Goal: Task Accomplishment & Management: Manage account settings

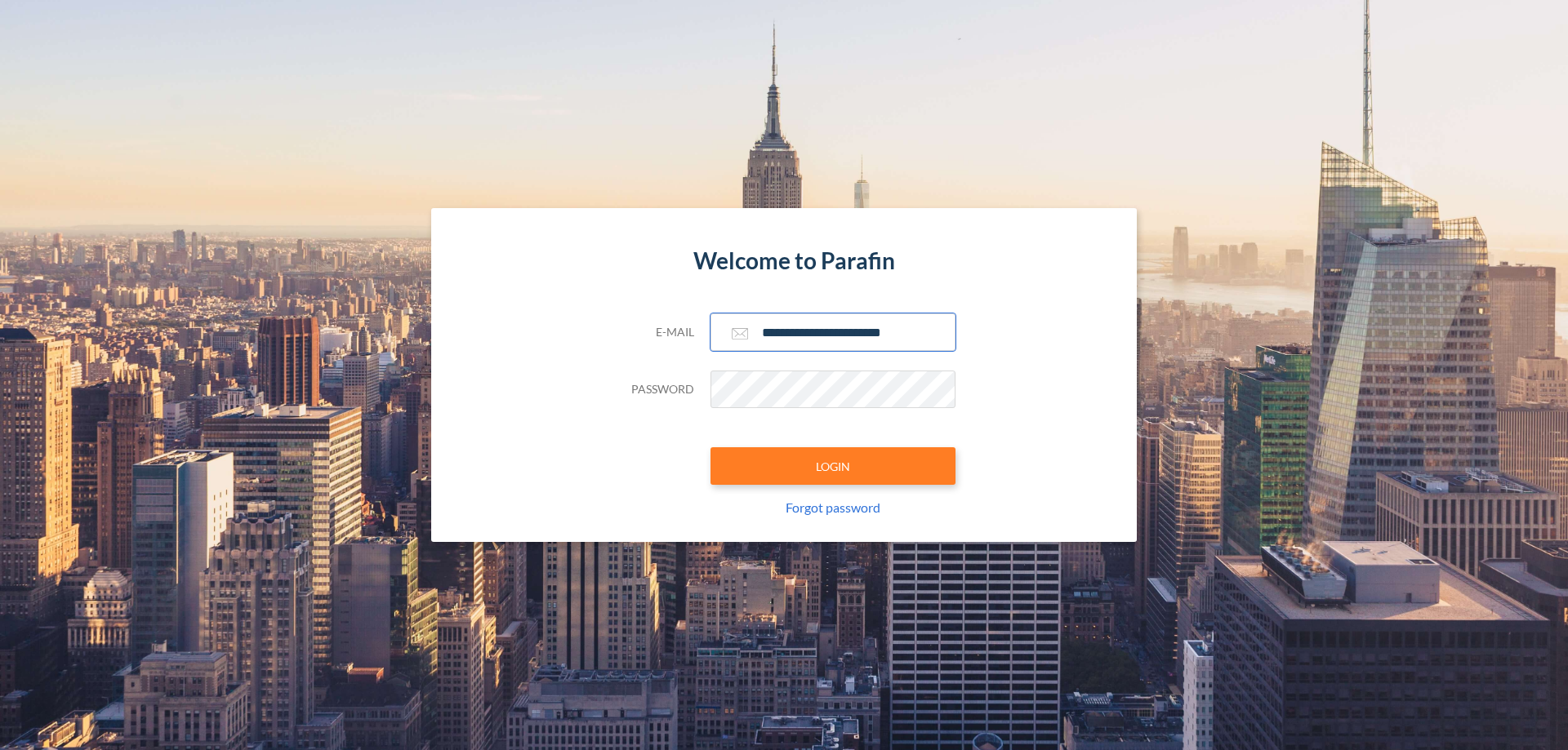
type input "**********"
click at [833, 466] on button "LOGIN" at bounding box center [833, 466] width 245 height 38
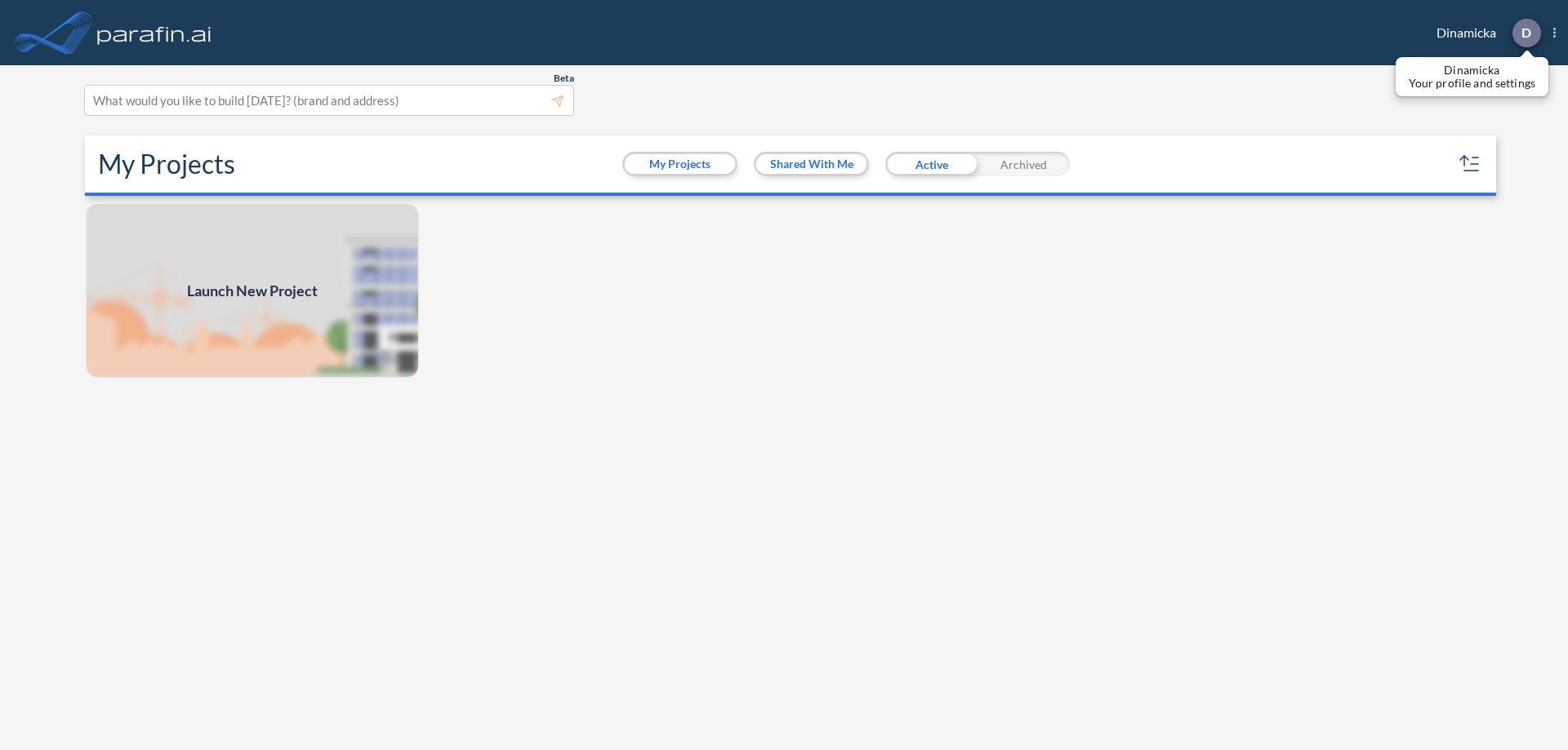
click at [1525, 32] on p "D" at bounding box center [1526, 32] width 10 height 15
